Goal: Find contact information: Obtain details needed to contact an individual or organization

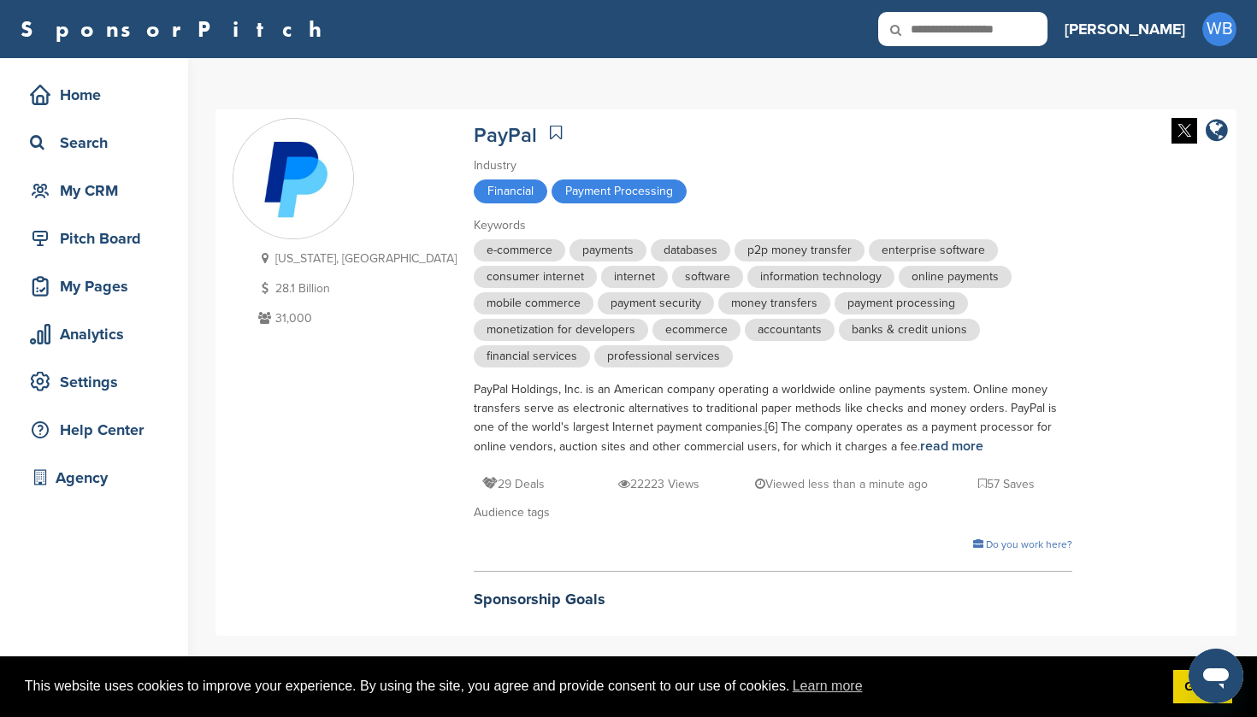
click at [1013, 27] on input "text" at bounding box center [962, 29] width 169 height 34
type input "********"
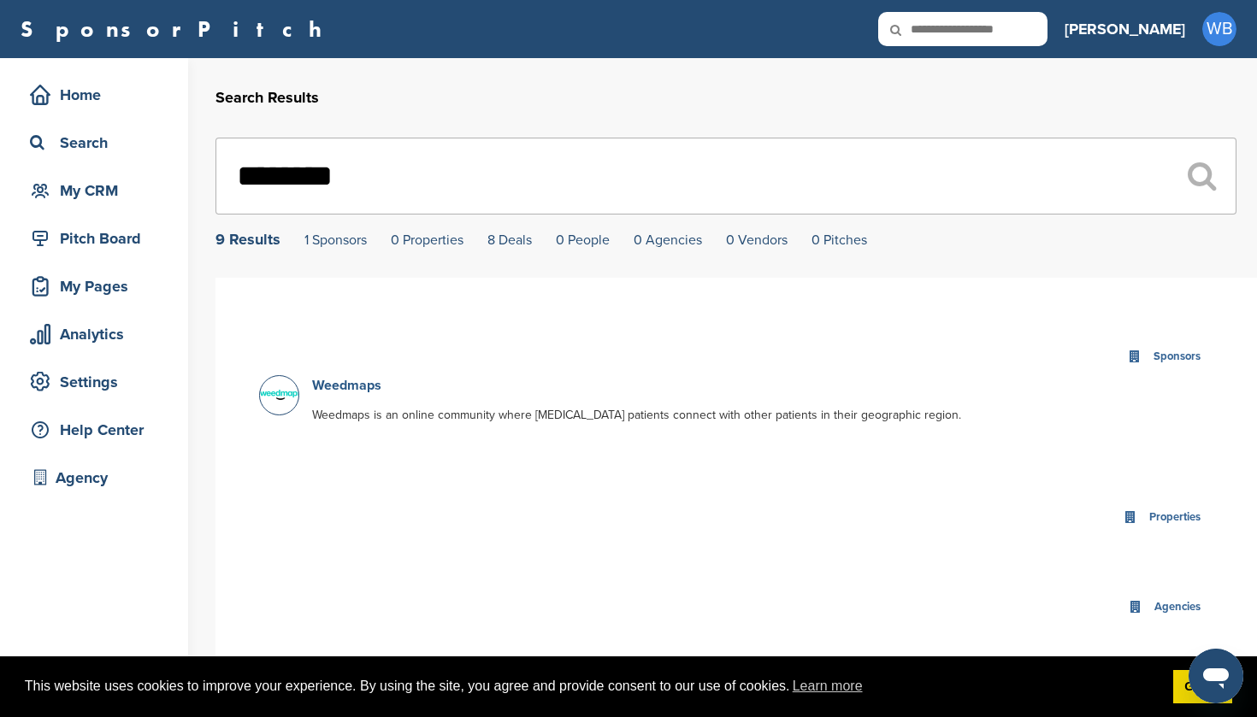
click at [344, 385] on link "Weedmaps" at bounding box center [346, 385] width 69 height 17
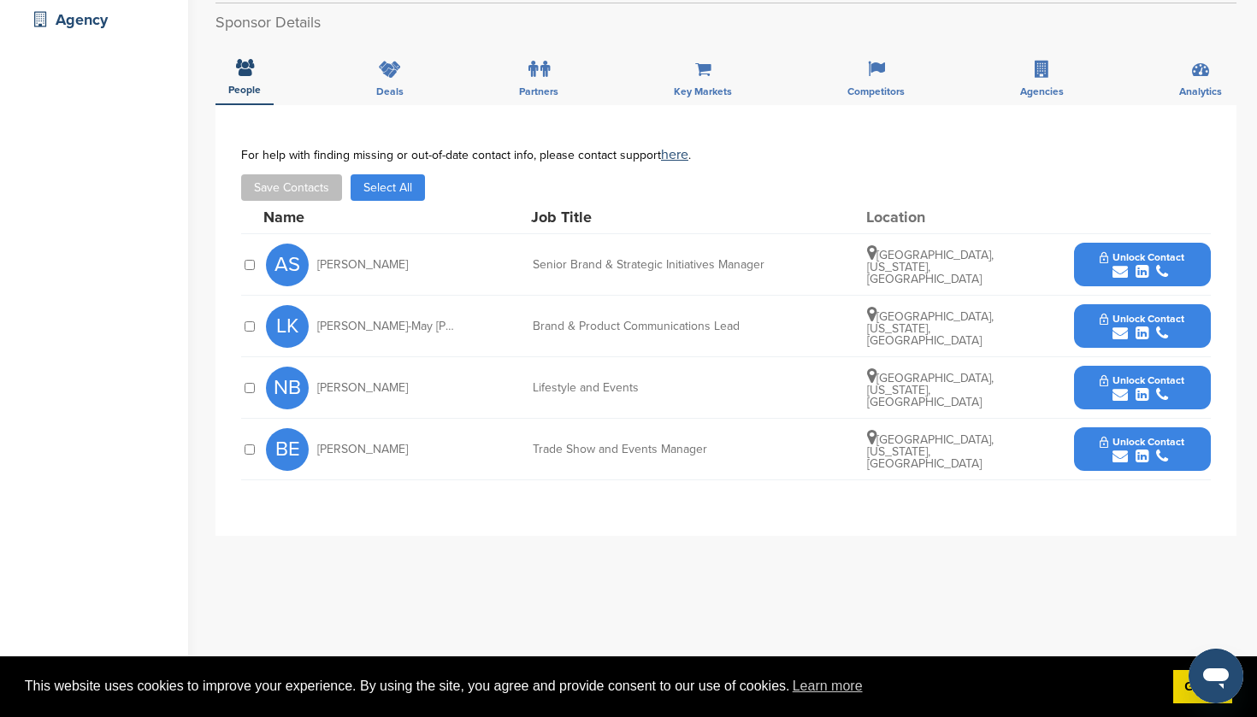
scroll to position [463, 0]
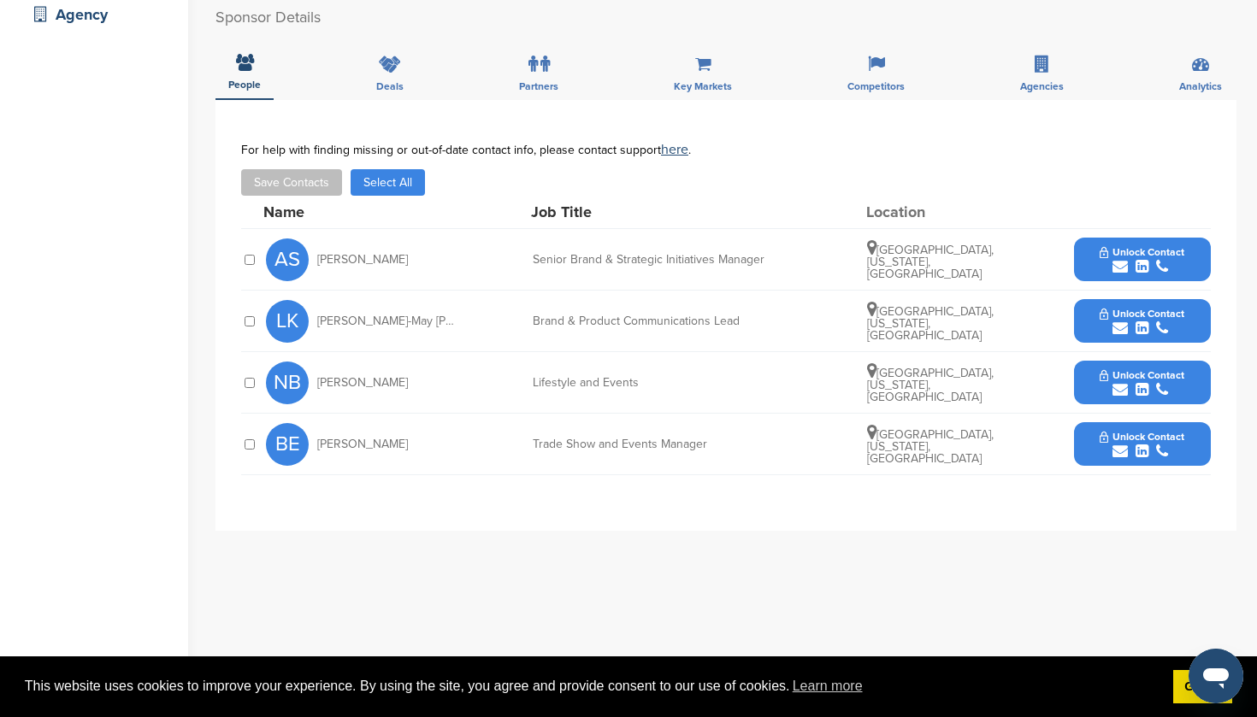
click at [1131, 253] on span "Unlock Contact" at bounding box center [1142, 252] width 85 height 12
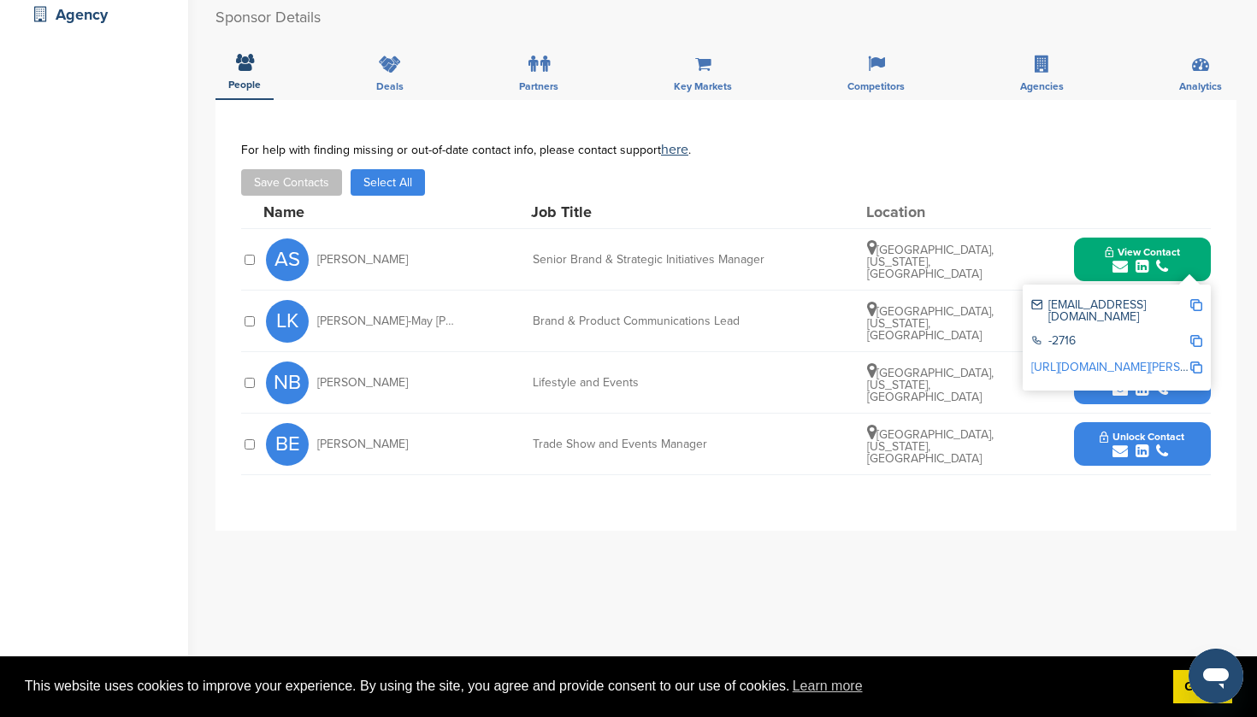
click at [1136, 435] on span "Unlock Contact" at bounding box center [1142, 437] width 85 height 12
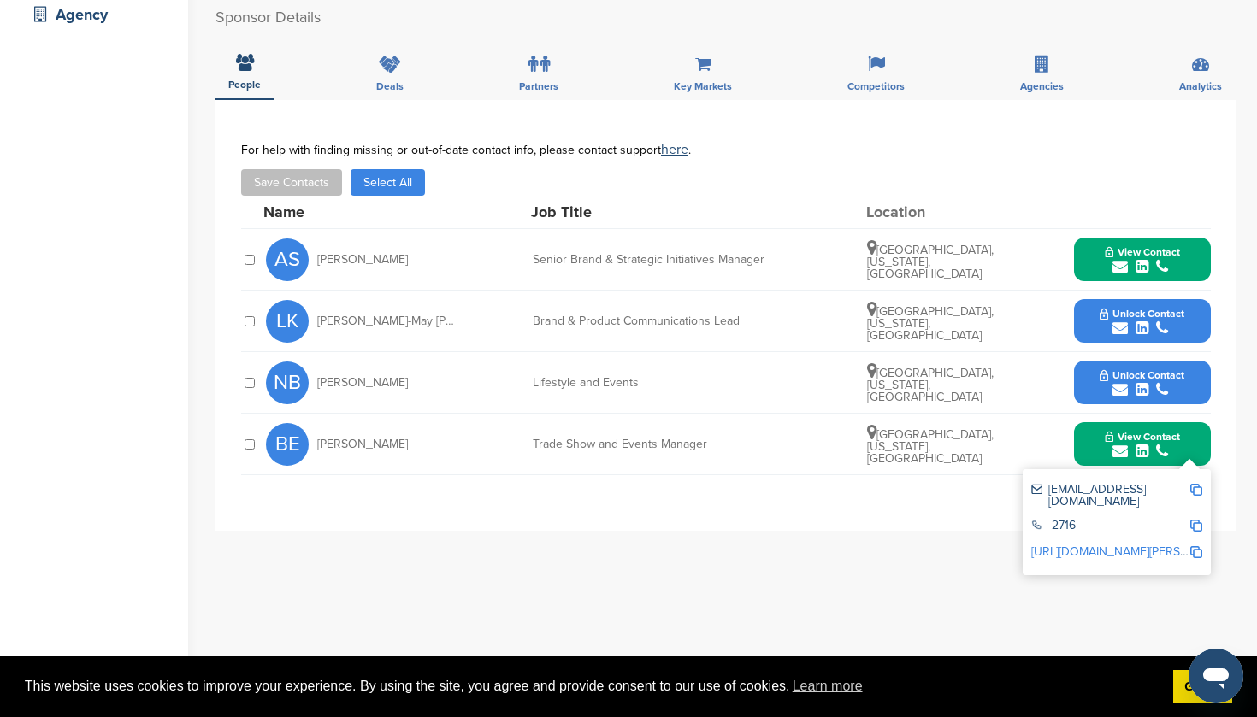
click at [1144, 377] on span "Unlock Contact" at bounding box center [1142, 375] width 85 height 12
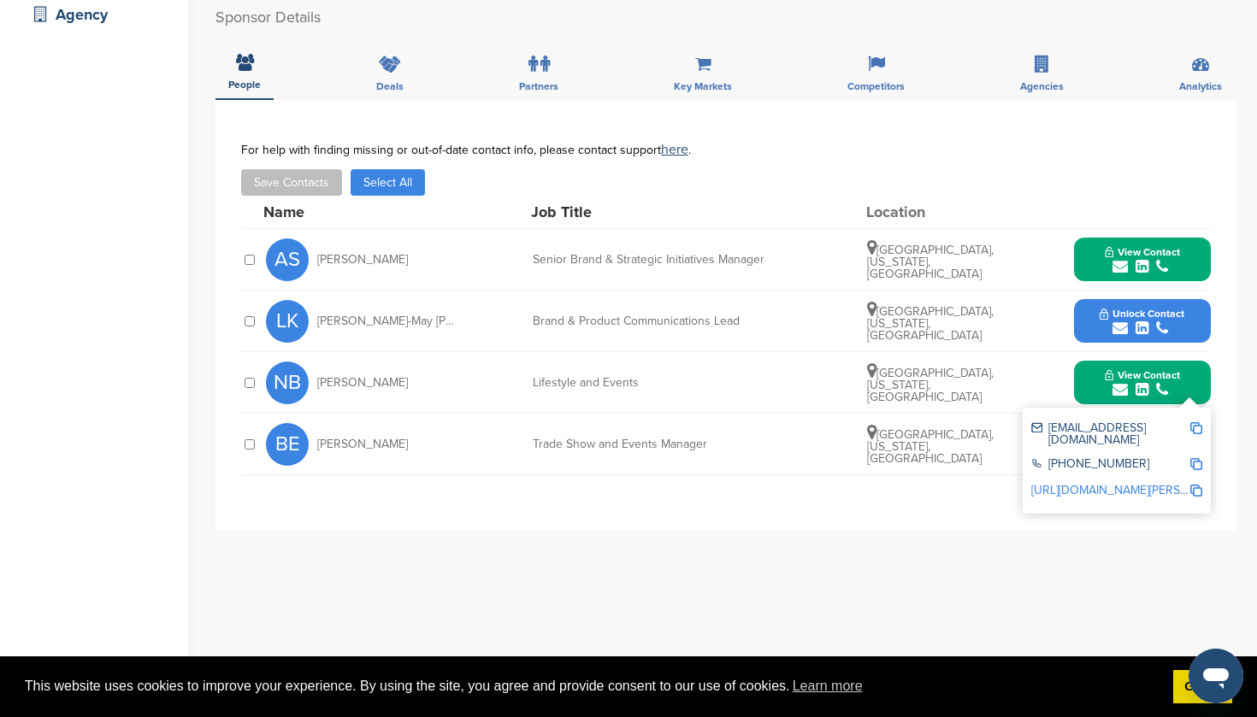
click at [1137, 316] on span "Unlock Contact" at bounding box center [1142, 314] width 85 height 12
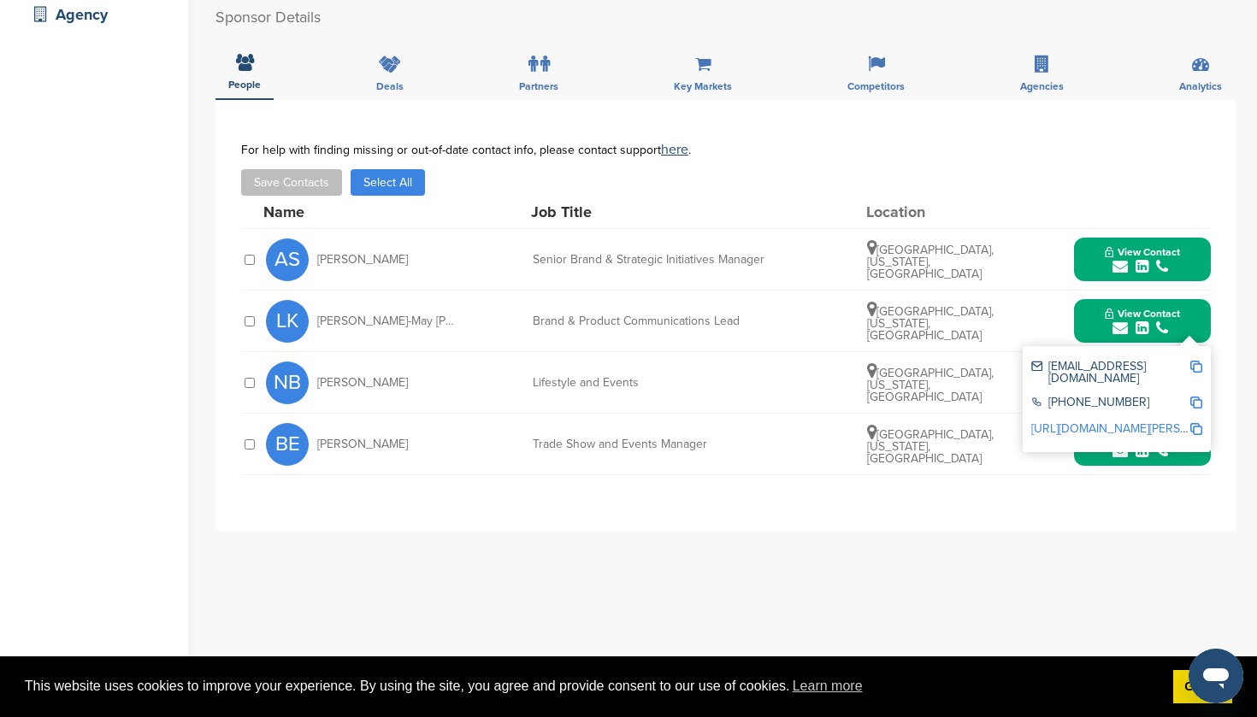
click at [1177, 517] on div "**********" at bounding box center [725, 315] width 1021 height 431
click at [1149, 467] on button "View Contact" at bounding box center [1142, 444] width 116 height 51
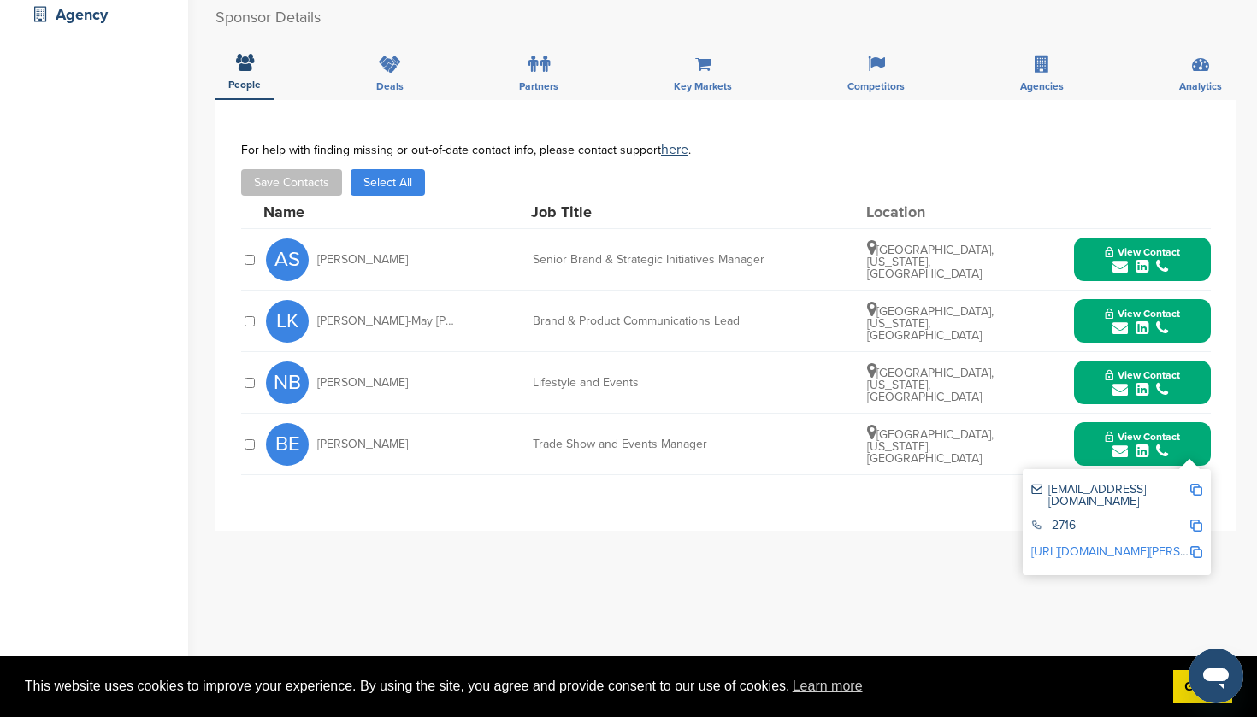
click at [1198, 493] on img at bounding box center [1196, 490] width 12 height 12
